Goal: Manage account settings

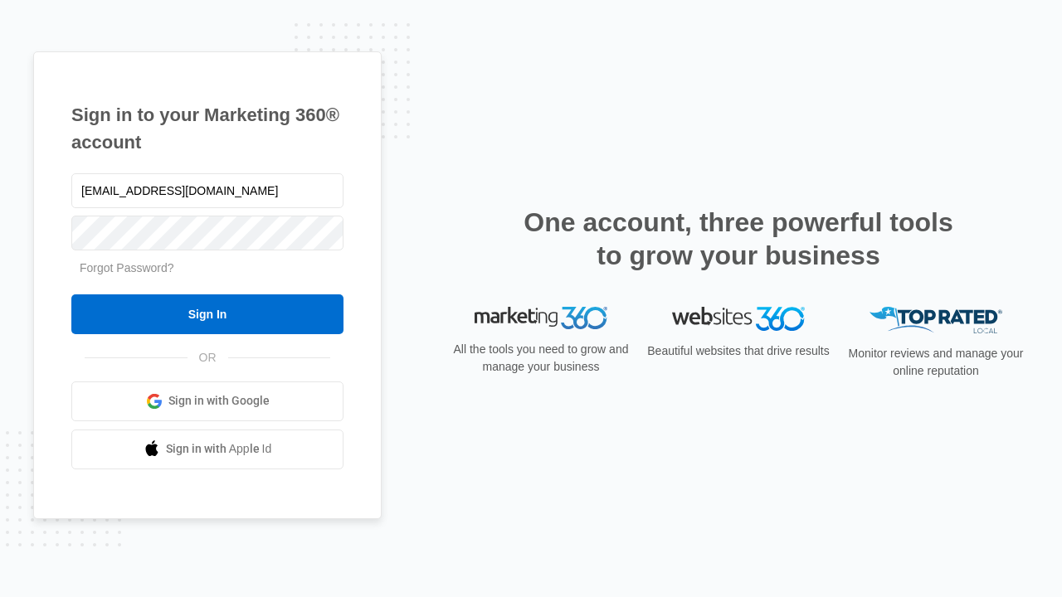
type input "dankie614@gmail.com"
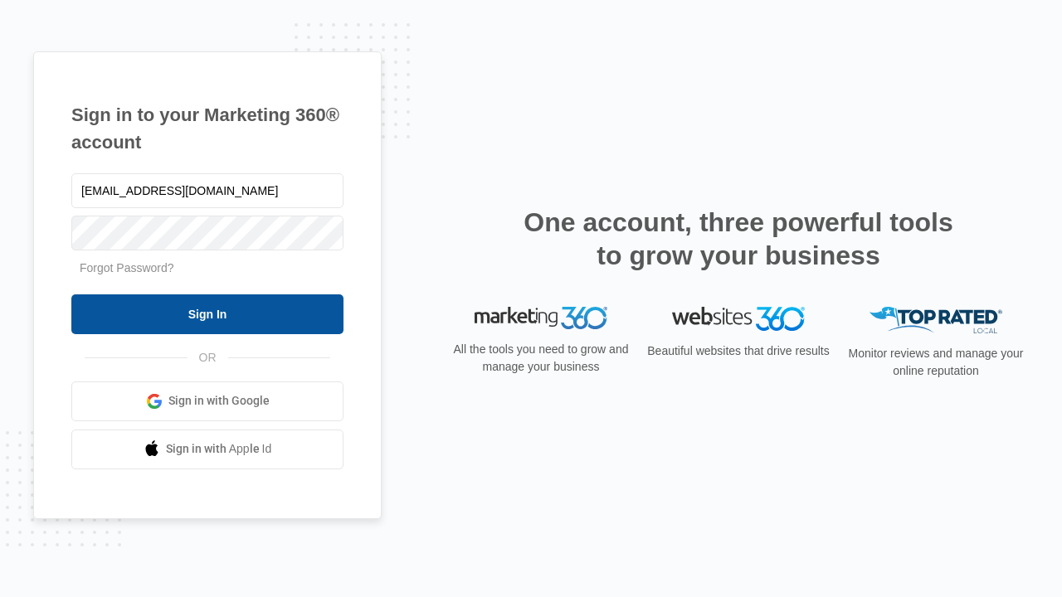
click at [207, 314] on input "Sign In" at bounding box center [207, 315] width 272 height 40
